Goal: Information Seeking & Learning: Learn about a topic

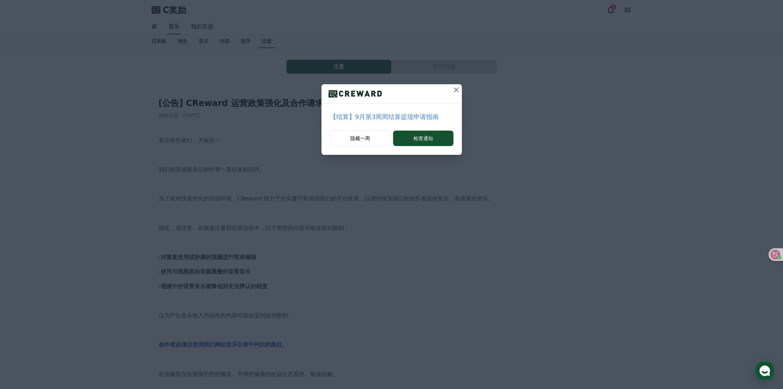
click at [456, 91] on icon at bounding box center [456, 90] width 8 height 8
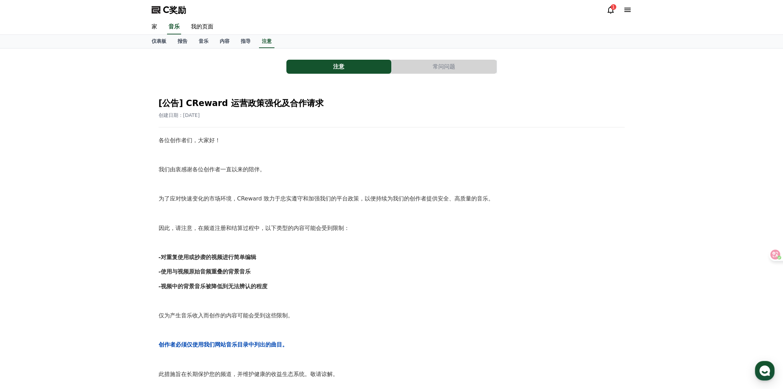
click at [612, 13] on icon at bounding box center [610, 10] width 8 height 8
click at [609, 11] on icon at bounding box center [610, 10] width 8 height 8
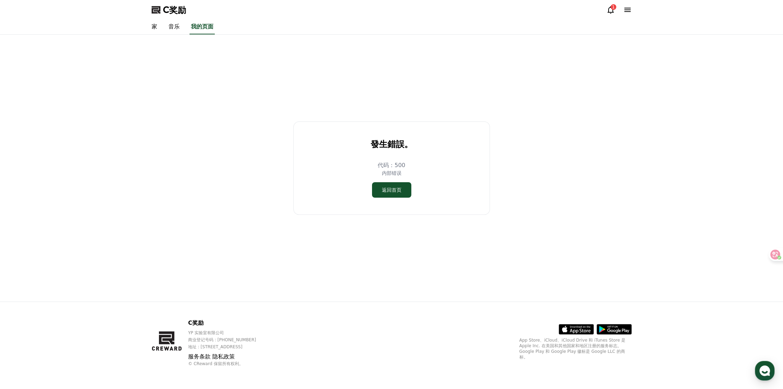
click at [608, 7] on icon at bounding box center [610, 10] width 8 height 8
click at [613, 11] on icon at bounding box center [610, 10] width 8 height 8
click at [404, 189] on button "返回首页" at bounding box center [391, 189] width 39 height 15
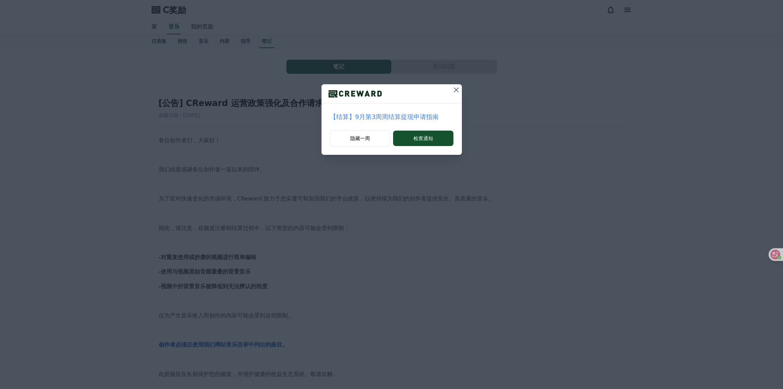
click at [456, 89] on icon at bounding box center [456, 89] width 5 height 5
